Goal: Information Seeking & Learning: Learn about a topic

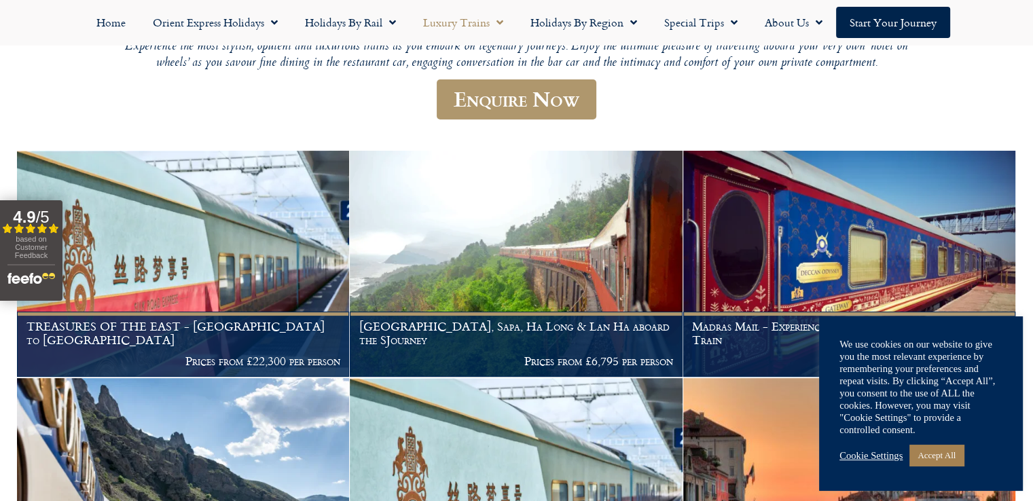
scroll to position [198, 0]
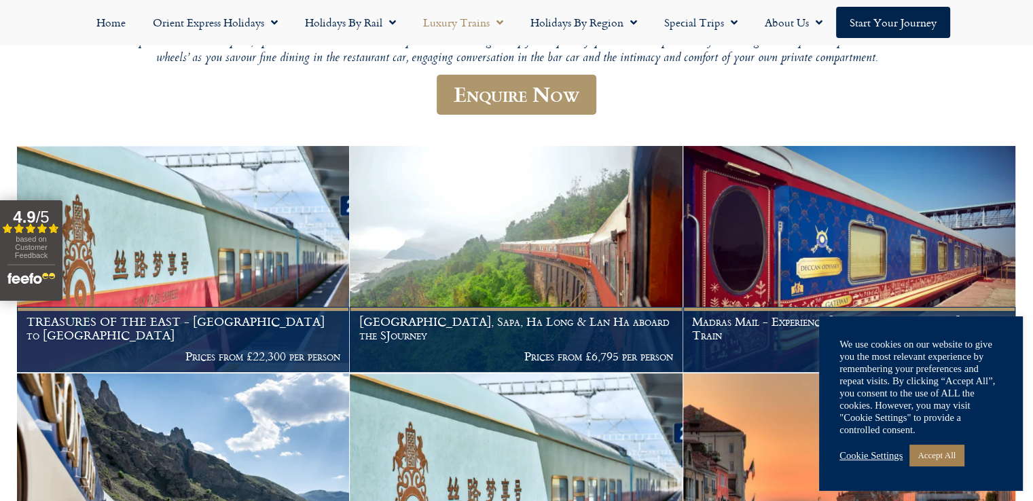
click at [861, 453] on link "Cookie Settings" at bounding box center [871, 456] width 63 height 12
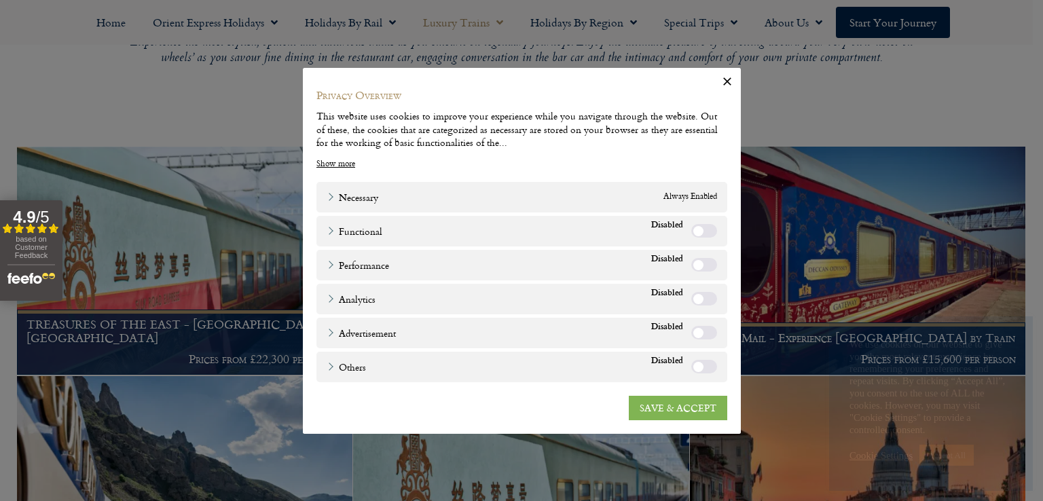
click at [679, 408] on link "SAVE & ACCEPT" at bounding box center [678, 407] width 98 height 24
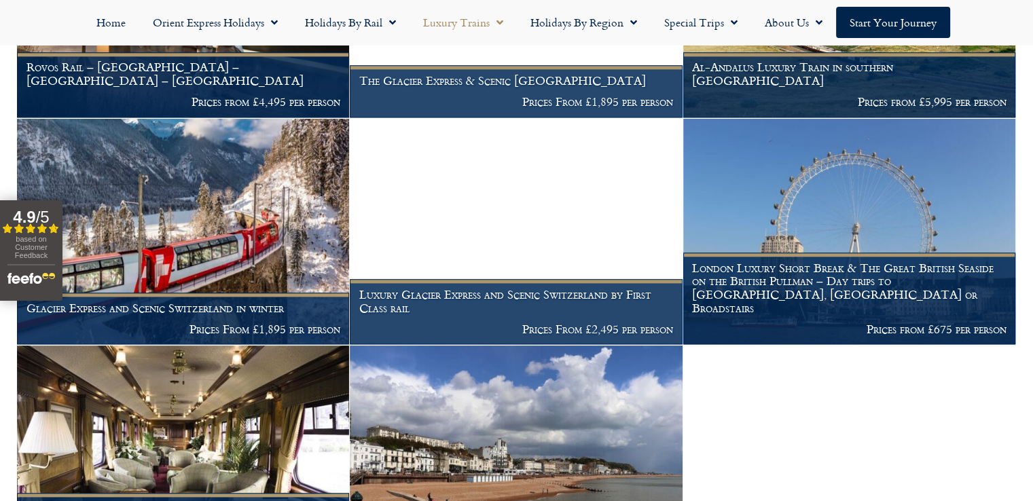
scroll to position [1581, 0]
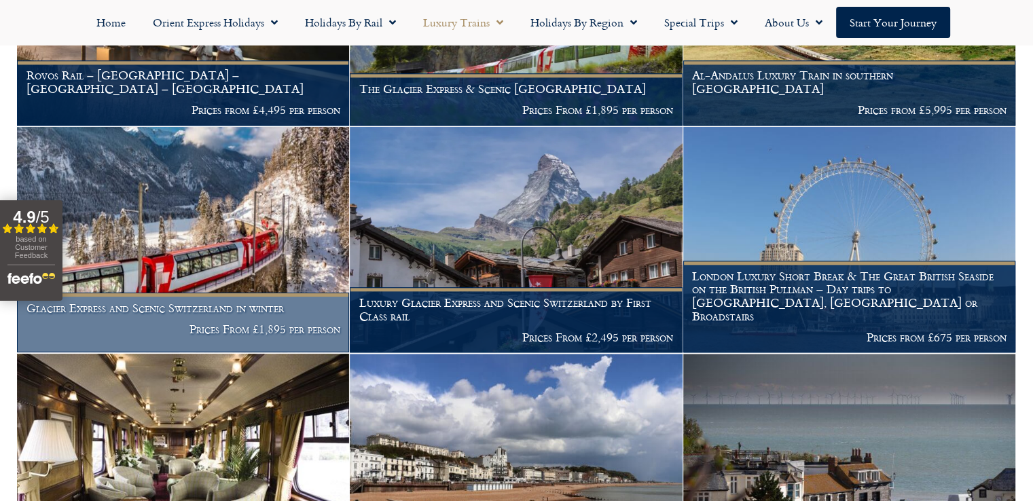
click at [246, 336] on p "Prices From £1,895 per person" at bounding box center [183, 330] width 314 height 14
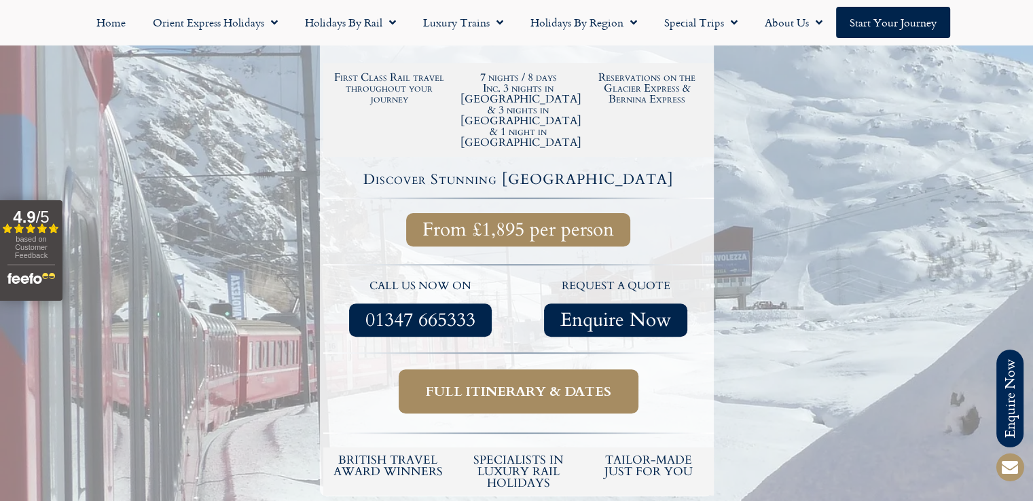
scroll to position [454, 0]
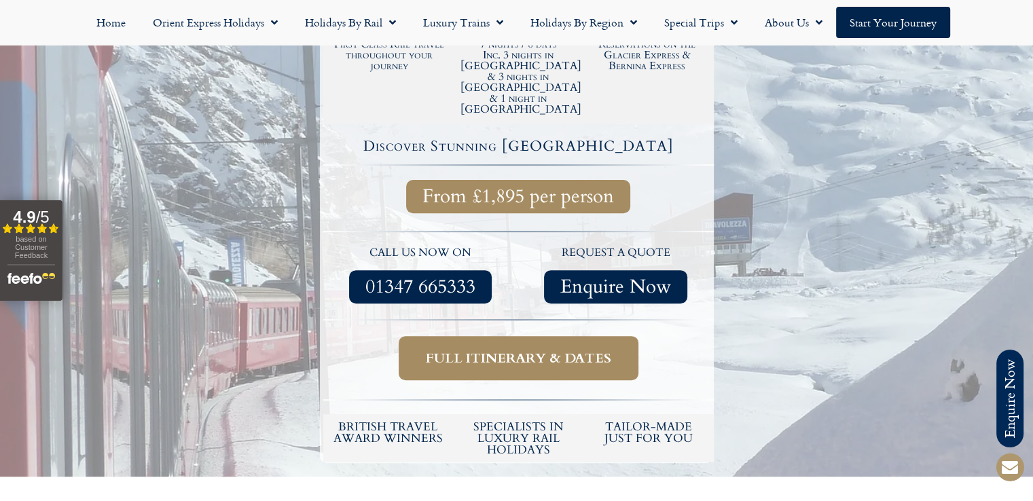
click at [527, 336] on link "Full itinerary & dates" at bounding box center [519, 358] width 240 height 44
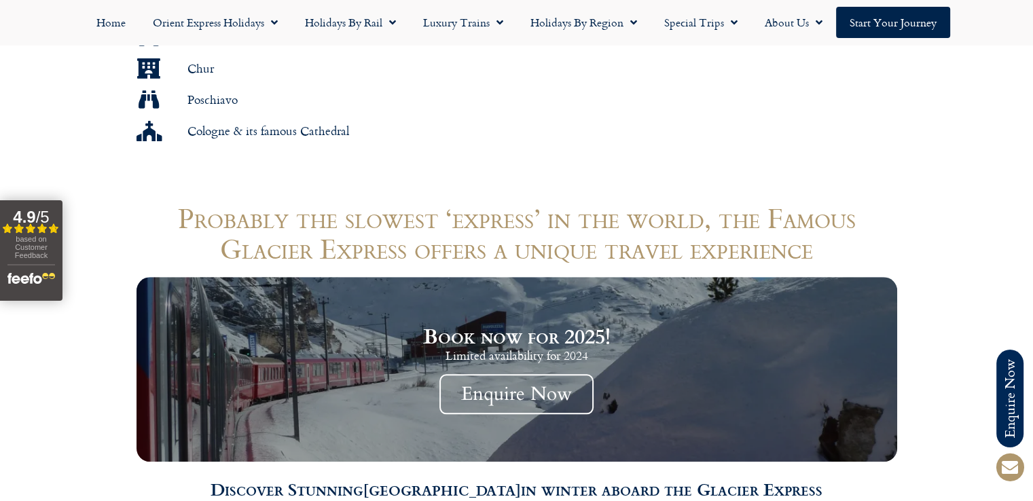
scroll to position [1267, 0]
